Goal: Task Accomplishment & Management: Use online tool/utility

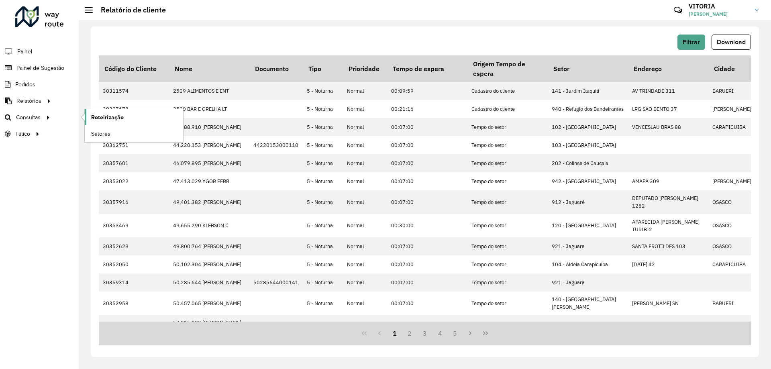
click at [128, 119] on link "Roteirização" at bounding box center [134, 117] width 98 height 16
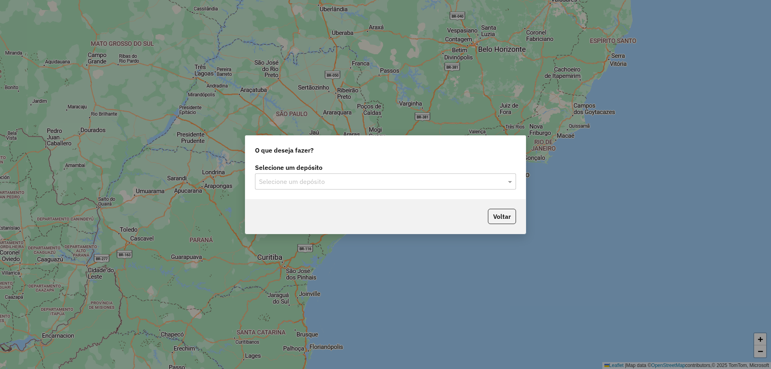
click at [269, 183] on input "text" at bounding box center [377, 182] width 237 height 10
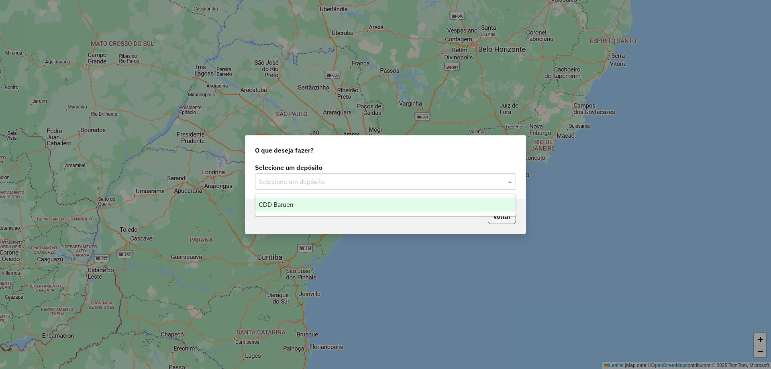
click at [285, 204] on span "CDD Barueri" at bounding box center [275, 204] width 35 height 7
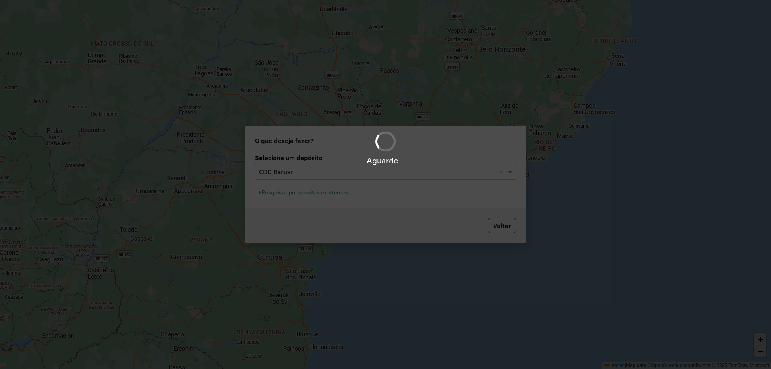
click at [340, 196] on div "Aguarde..." at bounding box center [385, 184] width 771 height 369
click at [331, 193] on button "Pesquisar por sessões existentes" at bounding box center [303, 192] width 97 height 12
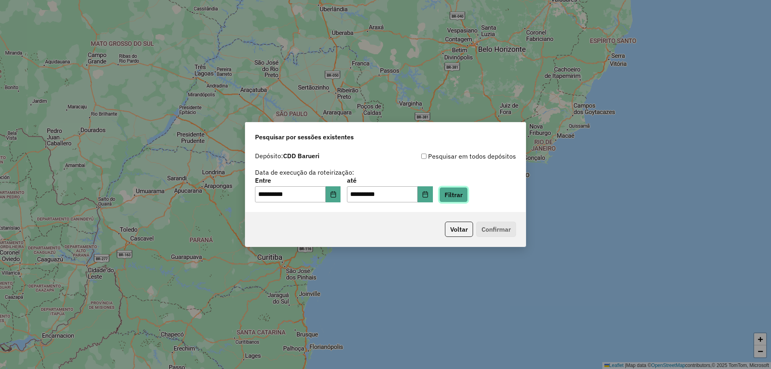
click at [461, 193] on button "Filtrar" at bounding box center [453, 194] width 28 height 15
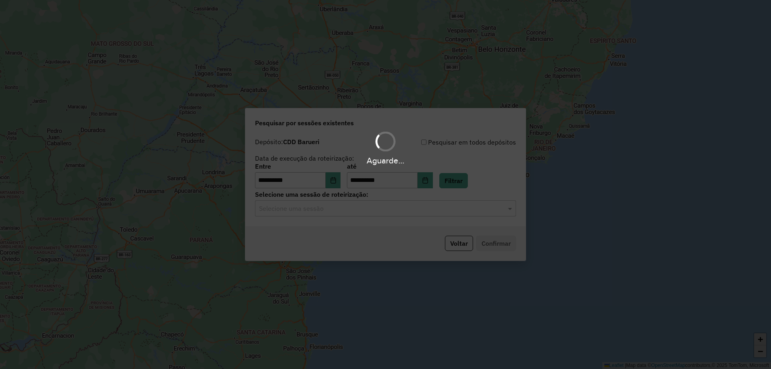
click at [372, 212] on div "Aguarde..." at bounding box center [385, 184] width 771 height 369
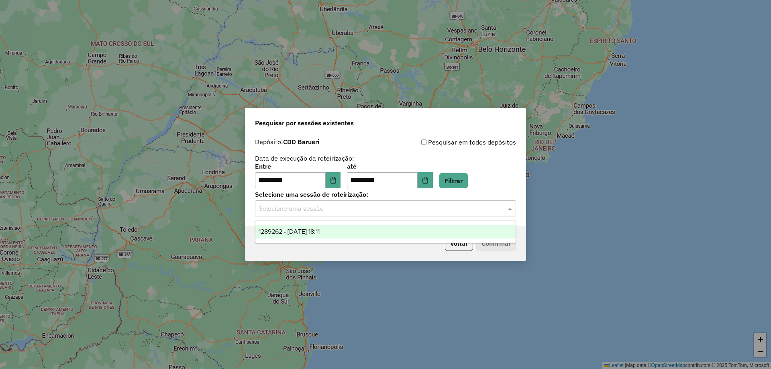
click at [367, 211] on input "text" at bounding box center [377, 209] width 237 height 10
click at [319, 233] on span "1289262 - [DATE] 18:11" at bounding box center [288, 231] width 61 height 7
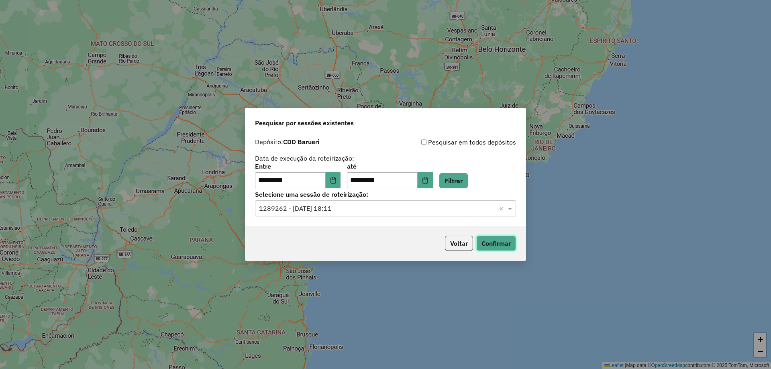
click at [493, 237] on button "Confirmar" at bounding box center [496, 243] width 40 height 15
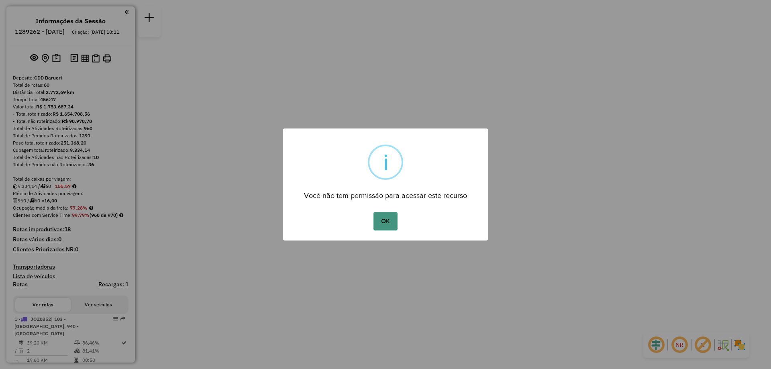
drag, startPoint x: 382, startPoint y: 220, endPoint x: 391, endPoint y: 207, distance: 15.4
click at [383, 220] on button "OK" at bounding box center [385, 221] width 24 height 18
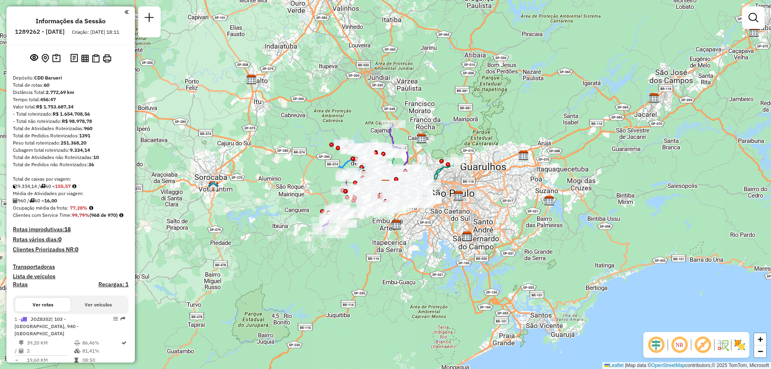
scroll to position [782, 0]
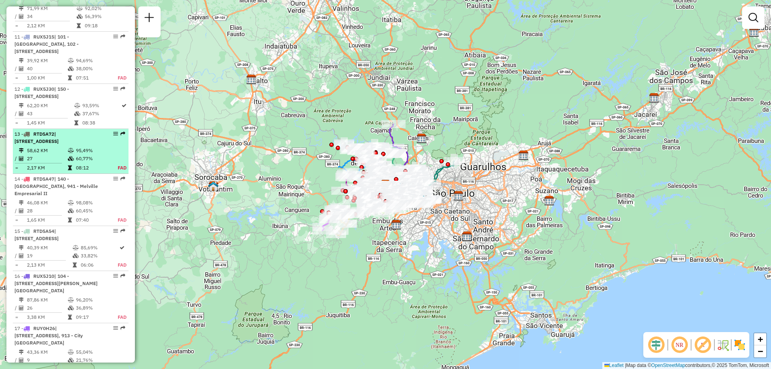
select select "**********"
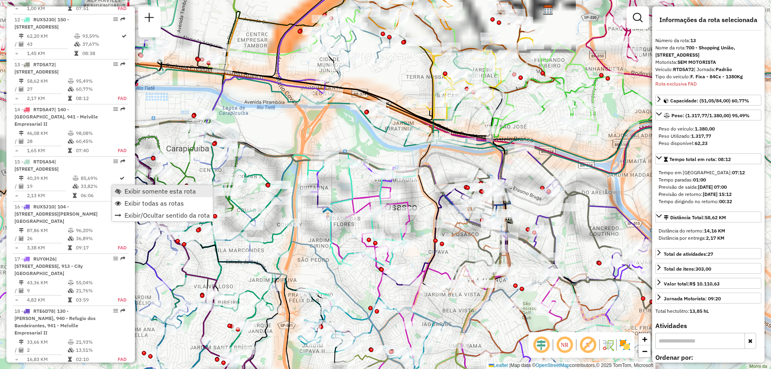
scroll to position [955, 0]
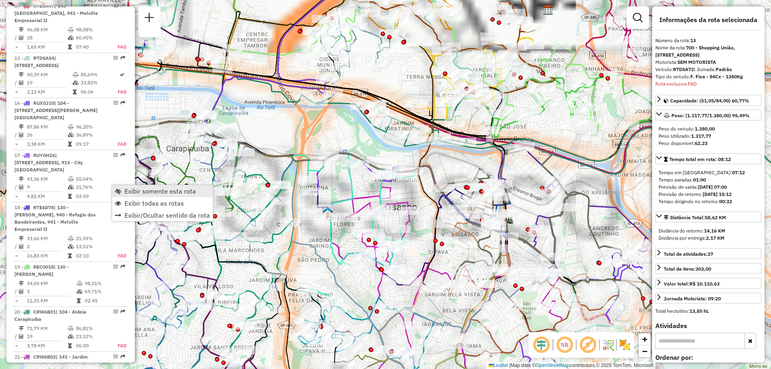
click at [143, 188] on span "Exibir somente esta rota" at bounding box center [159, 191] width 71 height 6
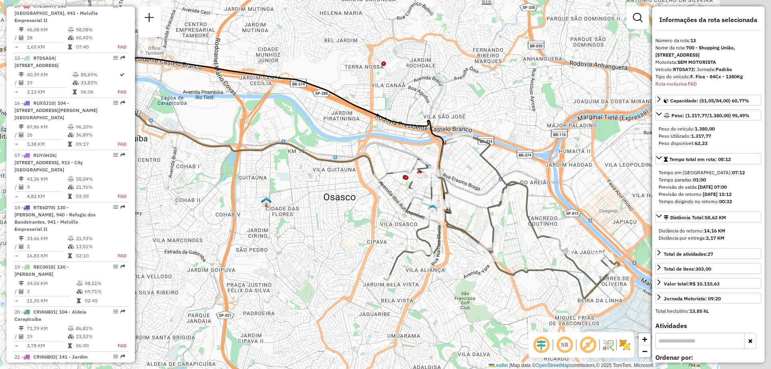
drag, startPoint x: 523, startPoint y: 230, endPoint x: 466, endPoint y: 222, distance: 58.3
click at [457, 220] on div "Janela de atendimento Grade de atendimento Capacidade Transportadoras Veículos …" at bounding box center [385, 184] width 771 height 369
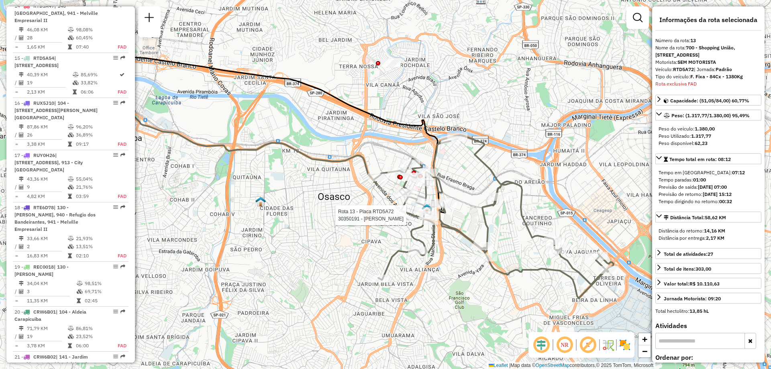
drag, startPoint x: 628, startPoint y: 347, endPoint x: 611, endPoint y: 346, distance: 16.9
click at [627, 346] on img at bounding box center [624, 344] width 13 height 13
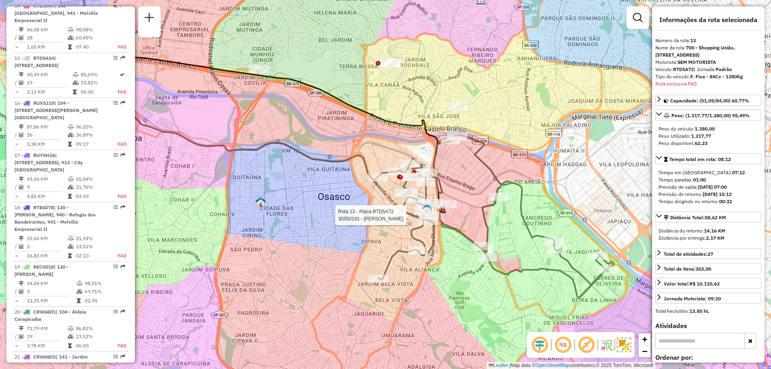
click at [563, 346] on em at bounding box center [562, 344] width 19 height 19
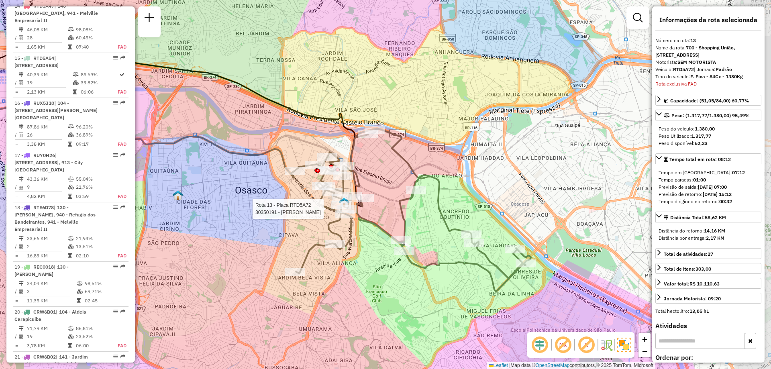
drag, startPoint x: 476, startPoint y: 271, endPoint x: 407, endPoint y: 267, distance: 69.1
click at [407, 267] on div "Rota 13 - Placa RTD5A72 30350191 - [PERSON_NAME] de atendimento Grade de atendi…" at bounding box center [385, 184] width 771 height 369
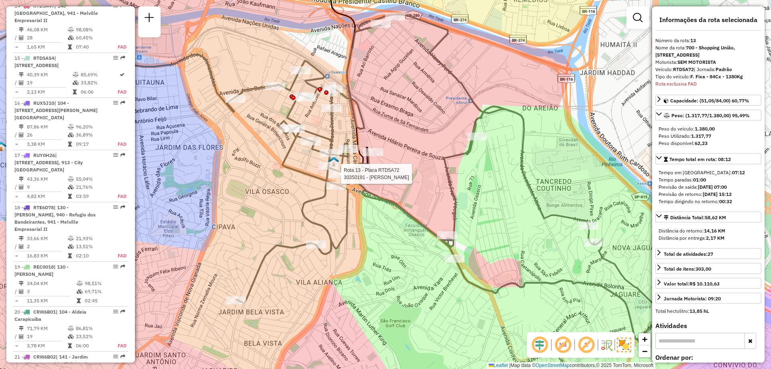
drag, startPoint x: 432, startPoint y: 187, endPoint x: 437, endPoint y: 167, distance: 20.8
click at [437, 167] on div "Rota 13 - Placa RTD5A72 30350191 - [PERSON_NAME] de atendimento Grade de atendi…" at bounding box center [385, 184] width 771 height 369
